Goal: Information Seeking & Learning: Learn about a topic

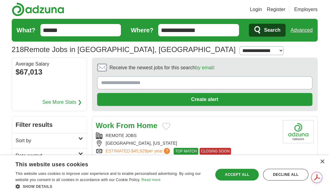
click at [82, 135] on link "Sort by" at bounding box center [49, 140] width 75 height 15
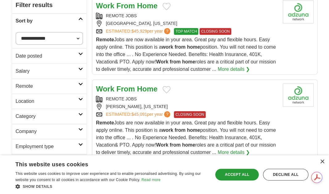
scroll to position [123, 0]
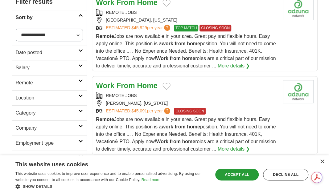
click at [31, 98] on h2 "Location" at bounding box center [47, 97] width 63 height 7
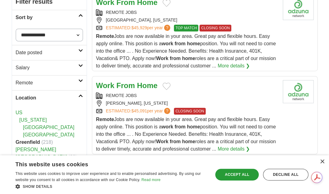
click at [29, 126] on link "[GEOGRAPHIC_DATA]" at bounding box center [48, 127] width 51 height 5
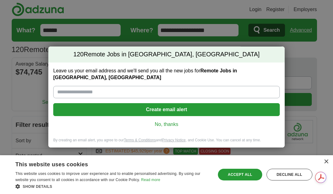
click at [103, 94] on input "Leave us your email address and we'll send you all the new jobs for Remote Jobs…" at bounding box center [166, 92] width 227 height 12
click at [328, 162] on div "×" at bounding box center [326, 161] width 5 height 5
